Goal: Task Accomplishment & Management: Manage account settings

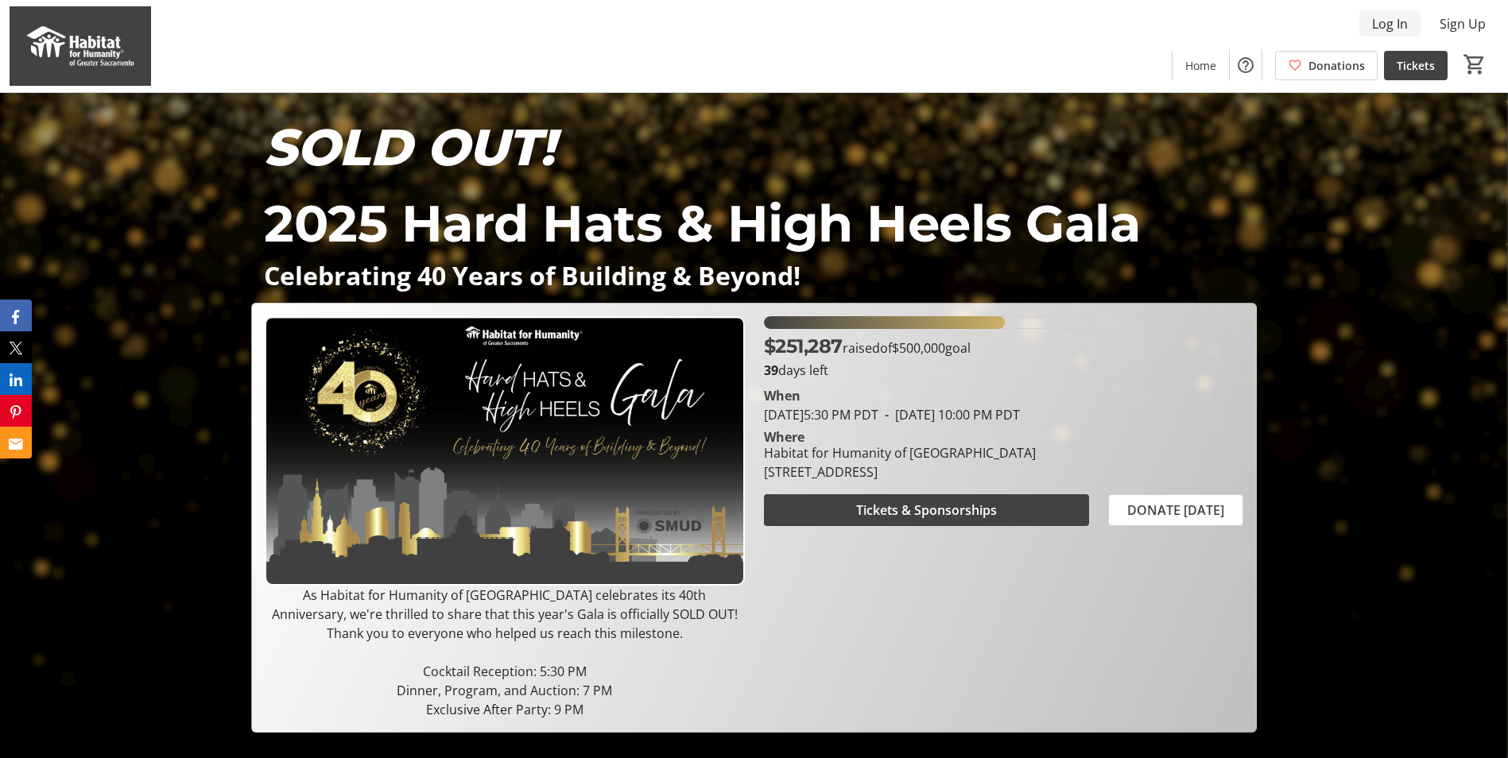
click at [1384, 16] on span "Log In" at bounding box center [1390, 23] width 36 height 19
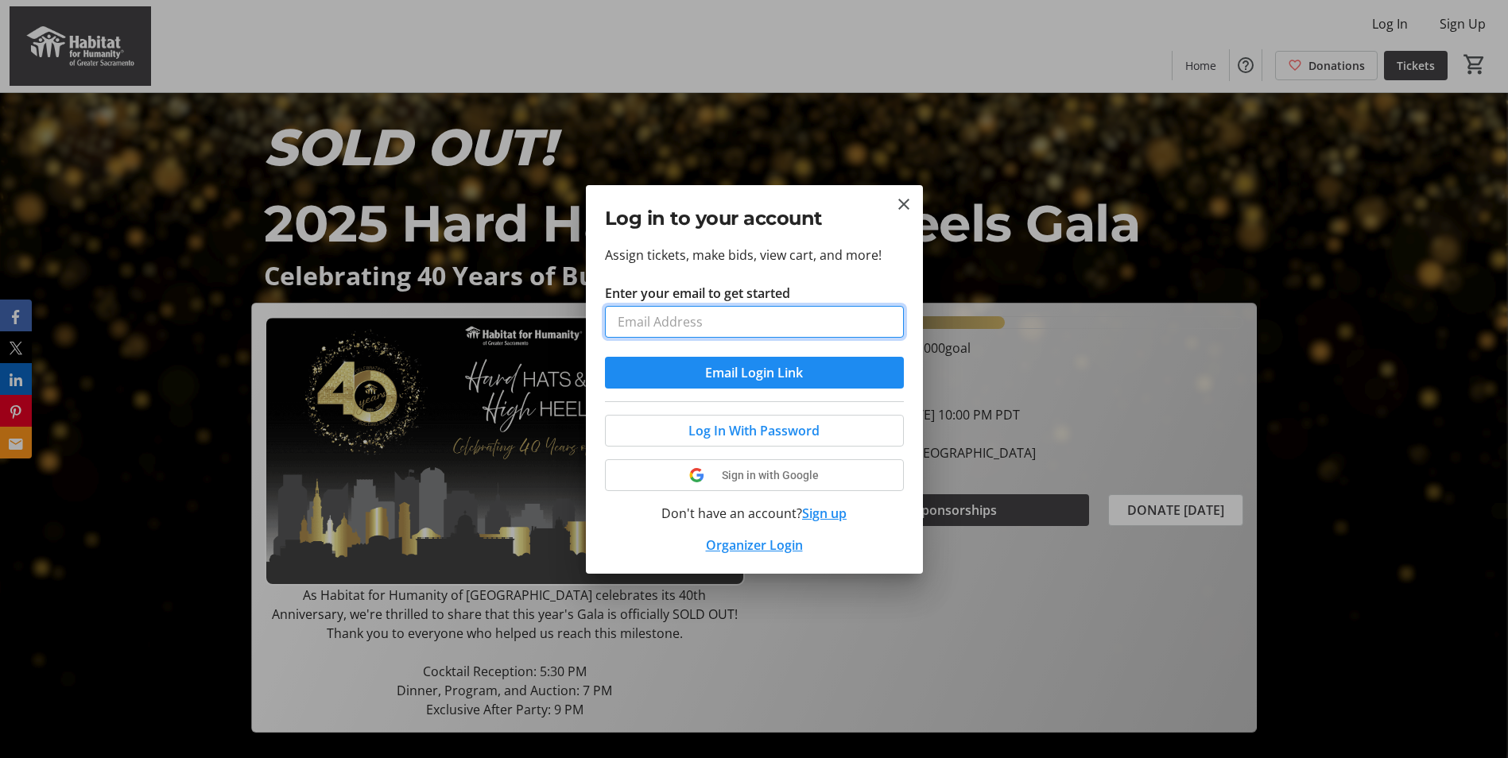
click at [837, 321] on input "Enter your email to get started" at bounding box center [754, 322] width 299 height 32
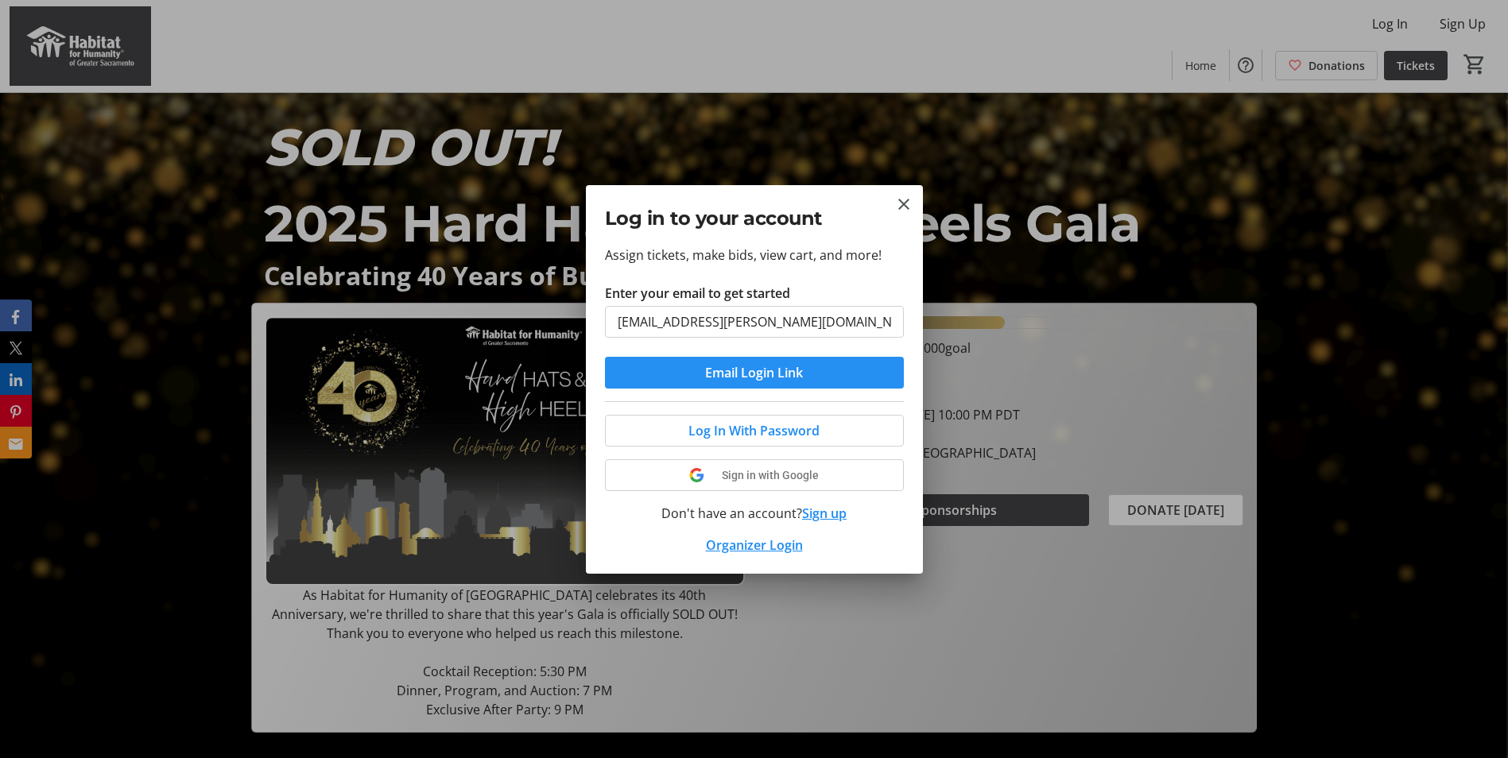
click at [750, 372] on span "Email Login Link" at bounding box center [754, 372] width 98 height 19
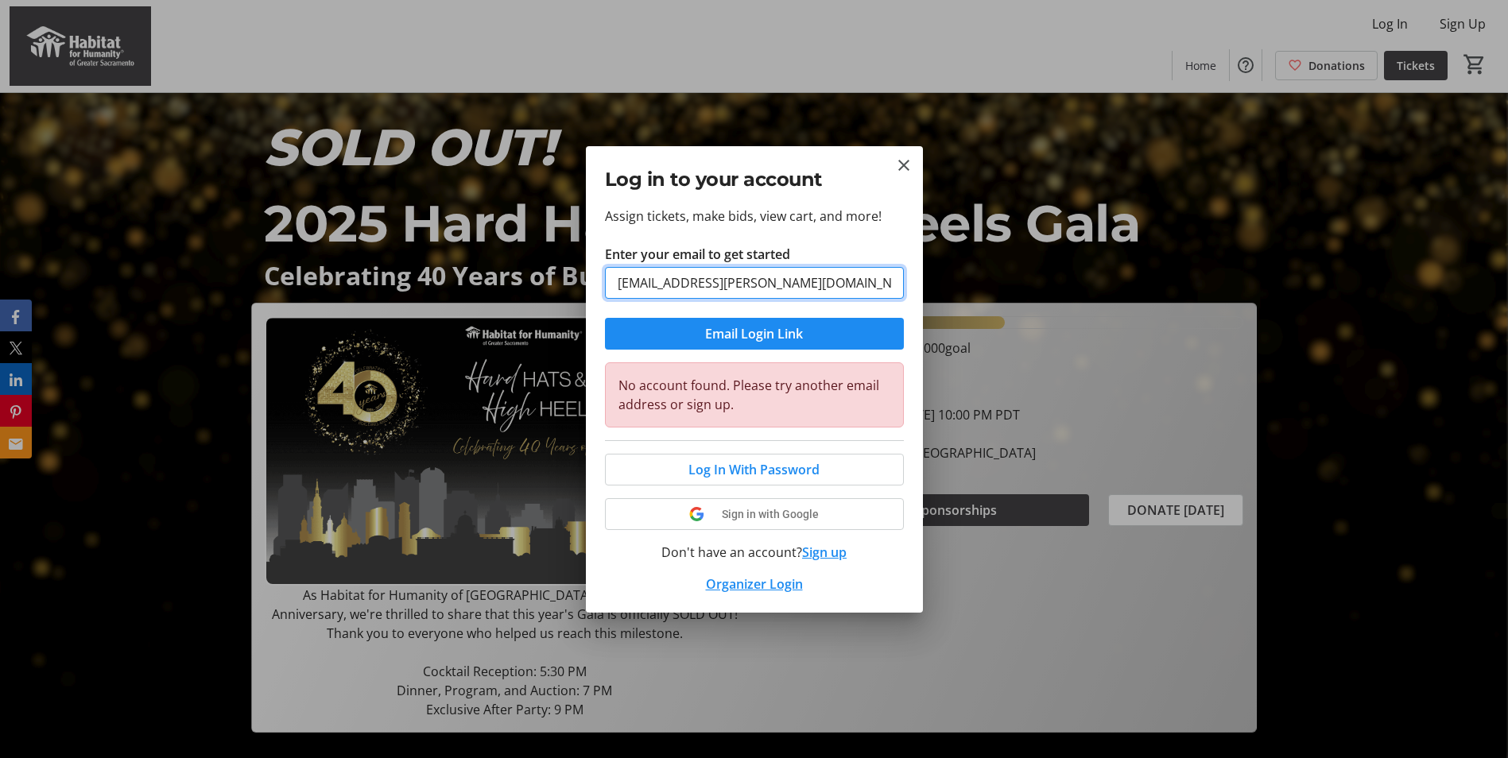
drag, startPoint x: 774, startPoint y: 282, endPoint x: 519, endPoint y: 290, distance: 254.5
click at [521, 289] on div "Log in to your account Assign tickets, make bids, view cart, and more! Enter yo…" at bounding box center [754, 379] width 1508 height 758
type input "[EMAIL_ADDRESS][PERSON_NAME][DOMAIN_NAME]"
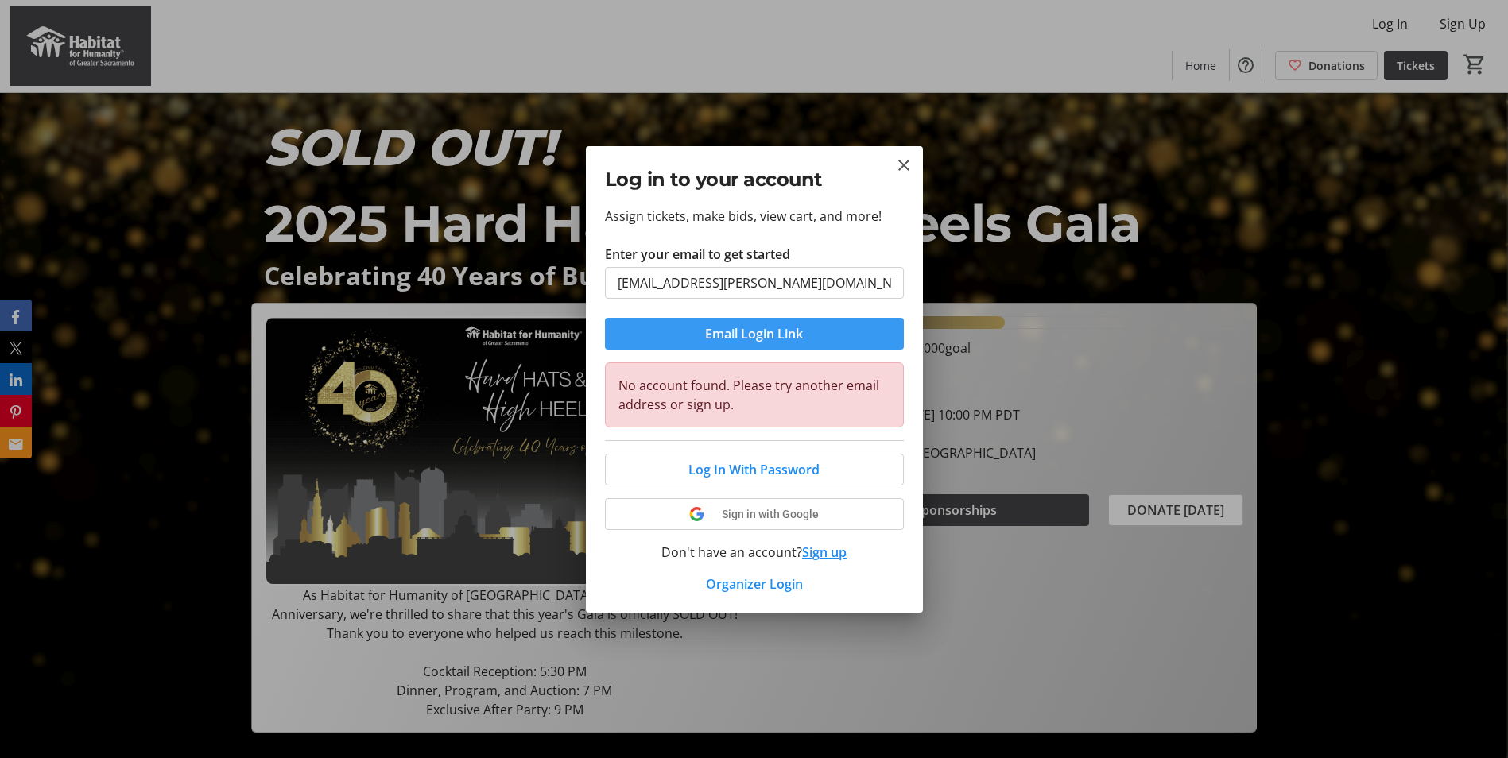
click at [695, 342] on span "submit" at bounding box center [754, 334] width 299 height 38
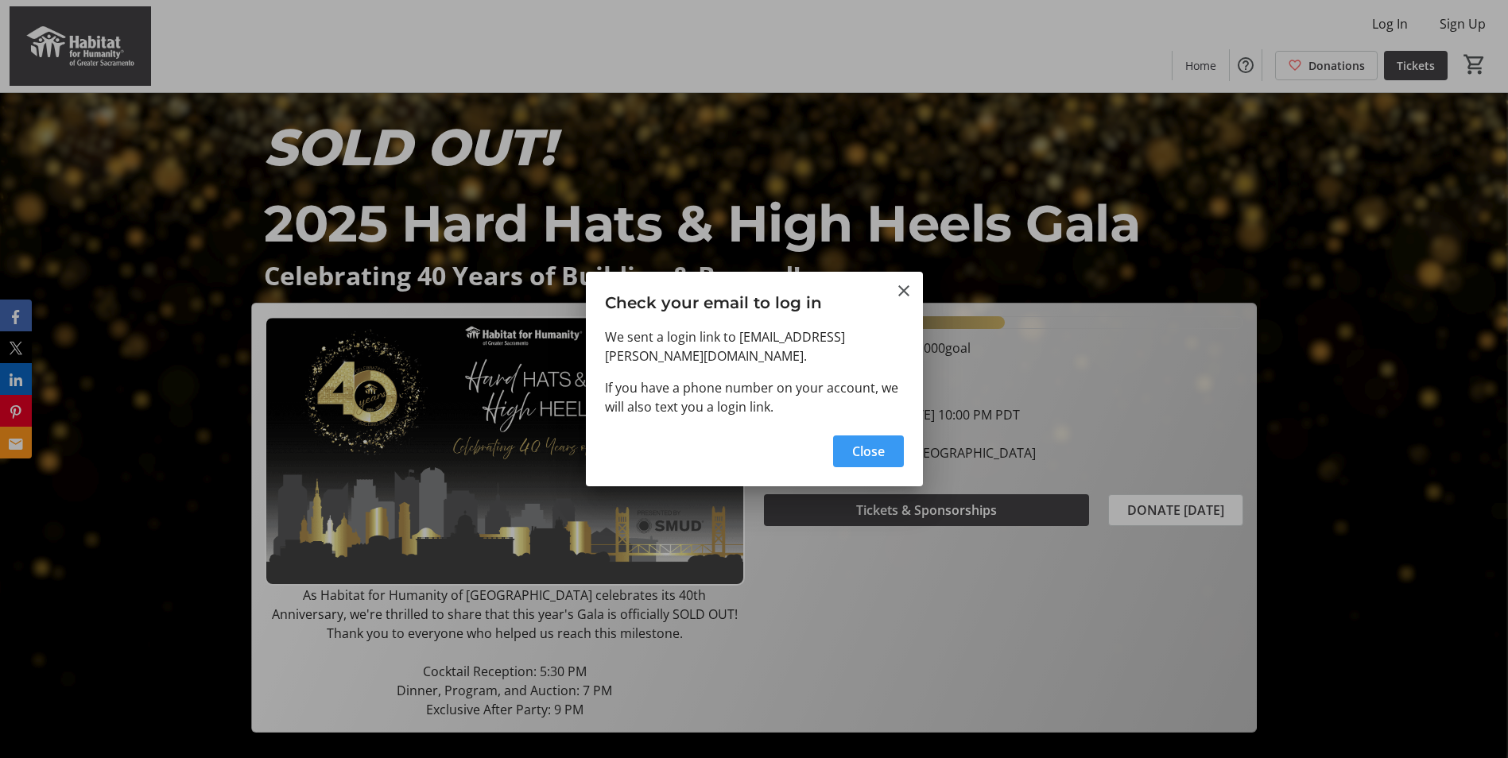
click at [868, 442] on span "Close" at bounding box center [868, 451] width 33 height 19
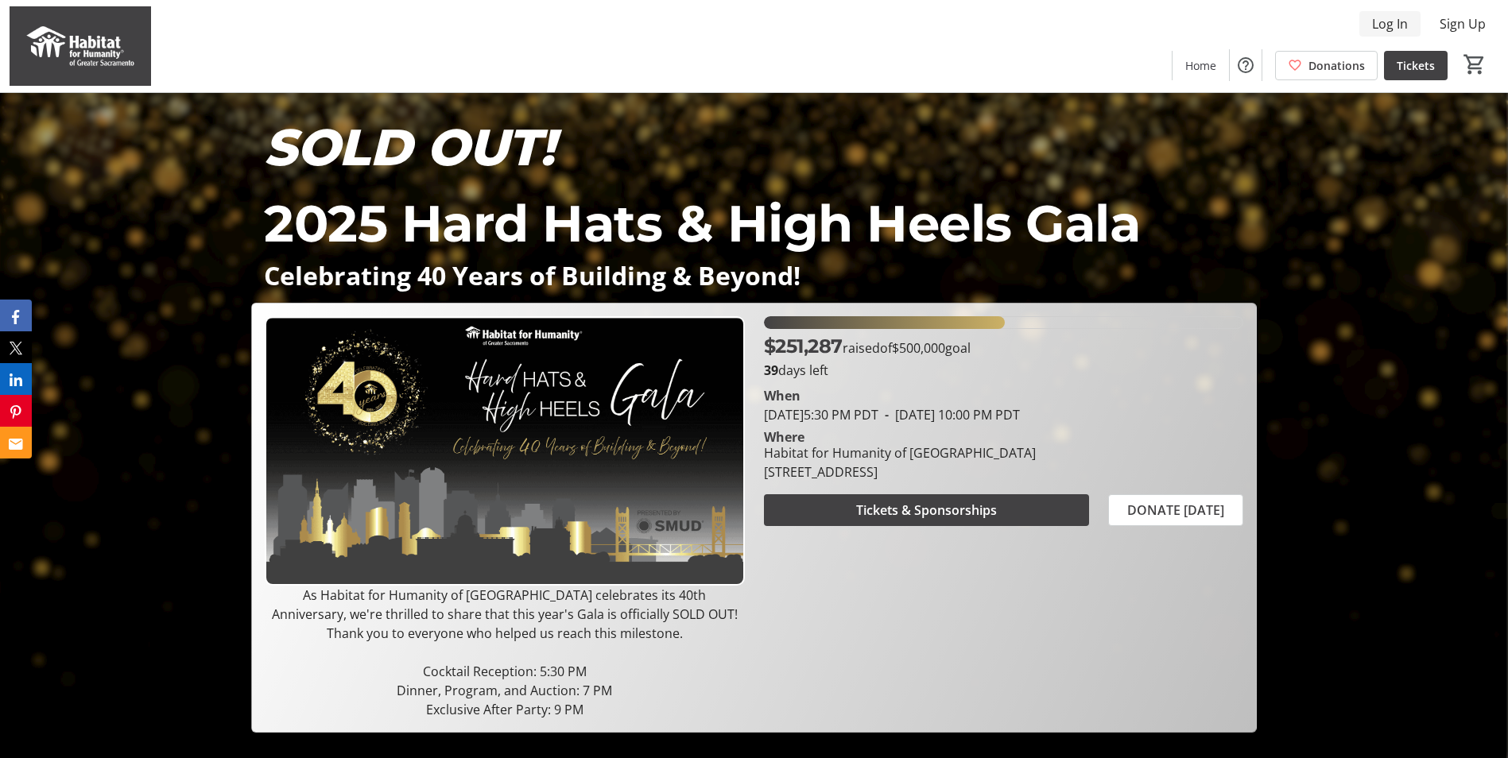
click at [1379, 19] on span "Log In" at bounding box center [1390, 23] width 36 height 19
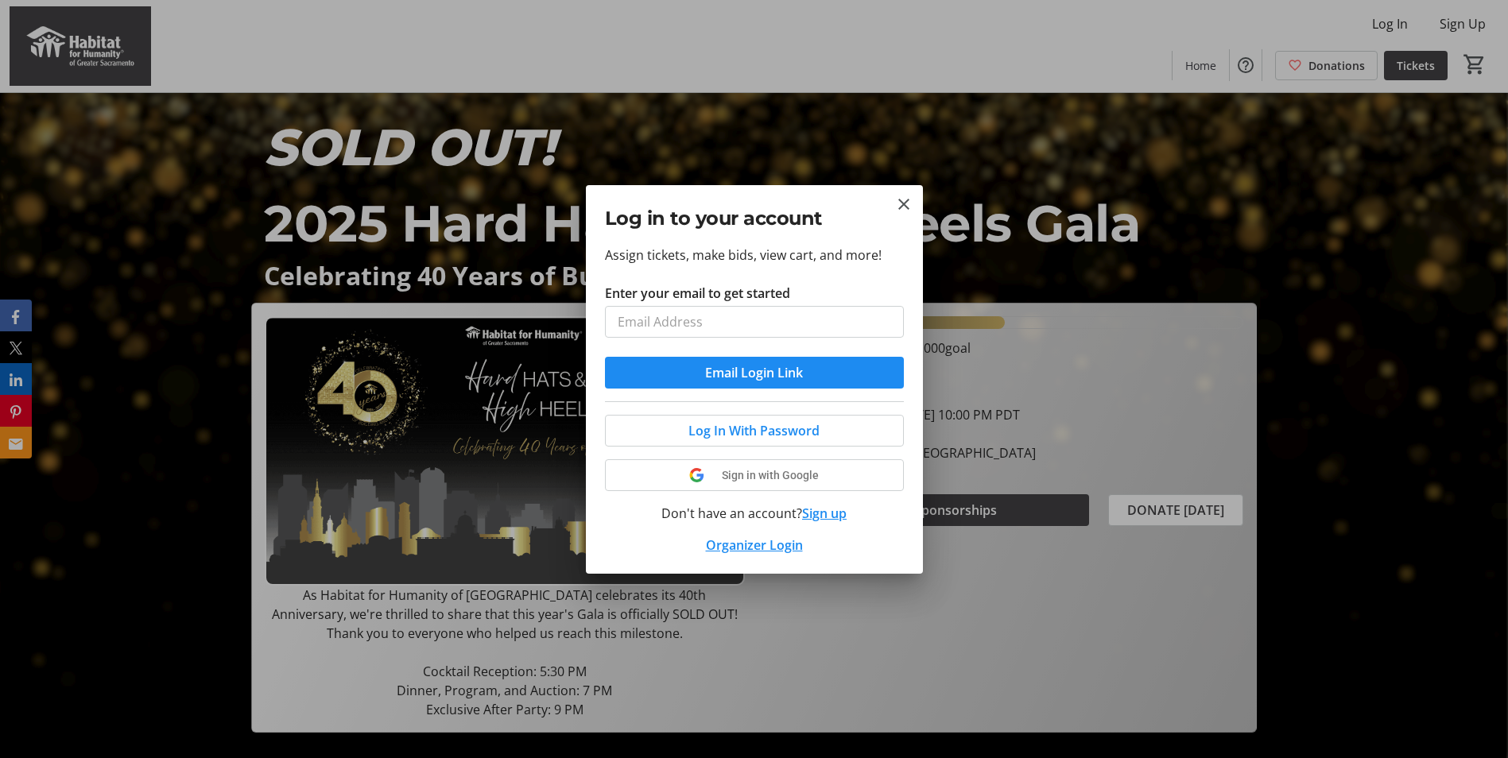
click at [793, 304] on tr-form-field "Enter your email to get started" at bounding box center [754, 320] width 299 height 73
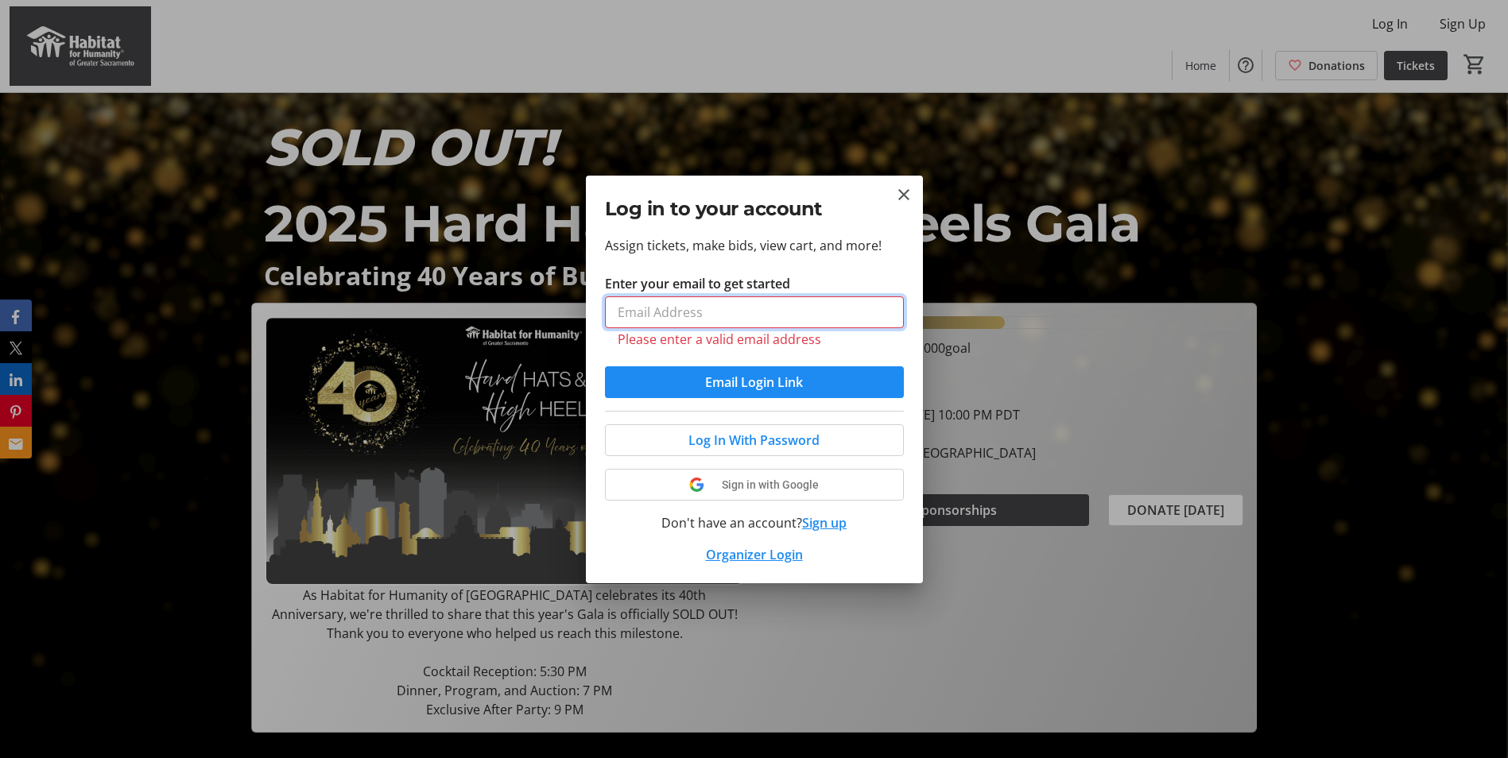
click at [787, 309] on input "Enter your email to get started" at bounding box center [754, 313] width 299 height 32
type input "[EMAIL_ADDRESS][PERSON_NAME][DOMAIN_NAME]"
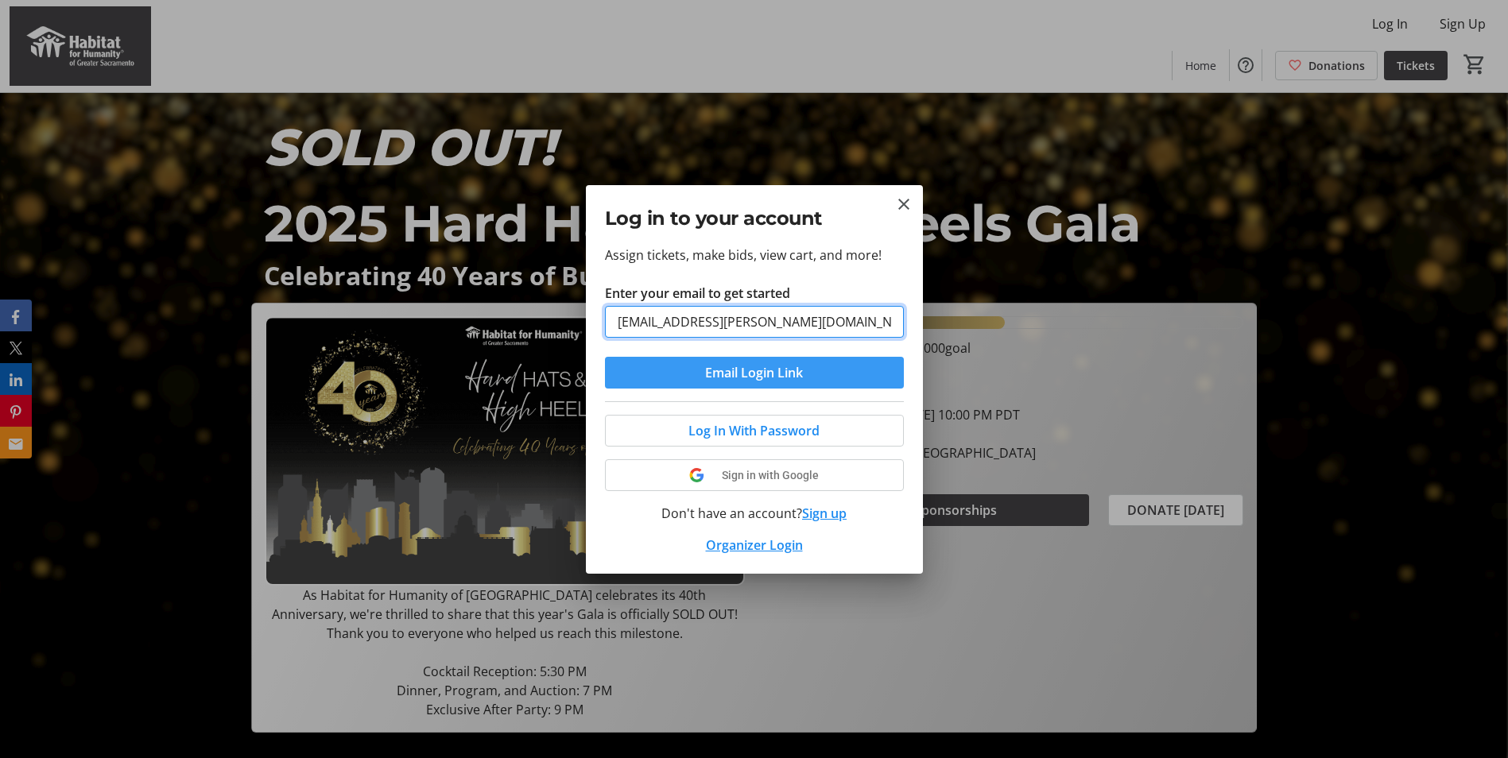
click at [634, 318] on input "[EMAIL_ADDRESS][PERSON_NAME][DOMAIN_NAME]" at bounding box center [754, 322] width 299 height 32
type input "[EMAIL_ADDRESS][PERSON_NAME][DOMAIN_NAME]"
click at [845, 384] on span "submit" at bounding box center [754, 373] width 299 height 38
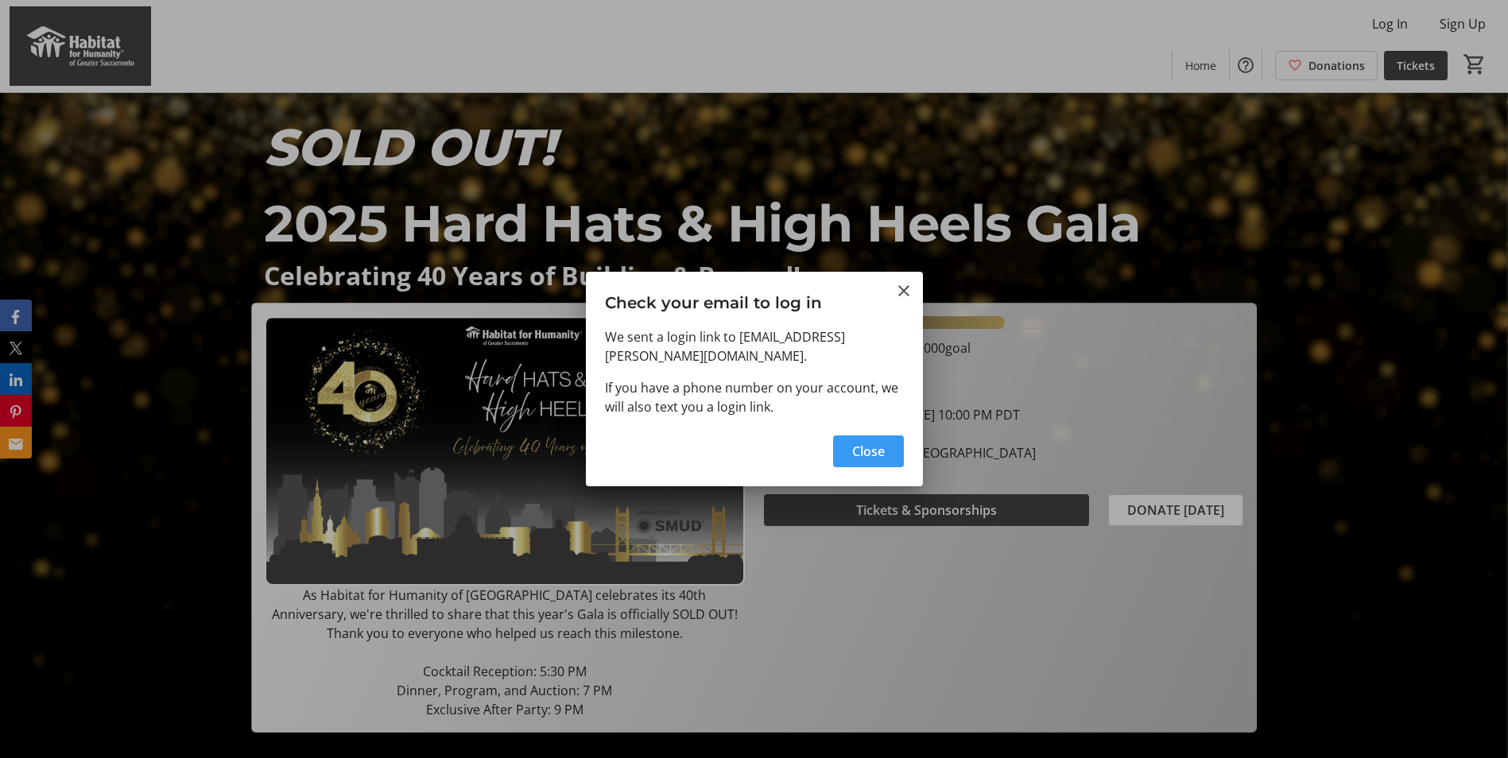
click at [878, 444] on span "Close" at bounding box center [868, 451] width 33 height 19
